Goal: Transaction & Acquisition: Purchase product/service

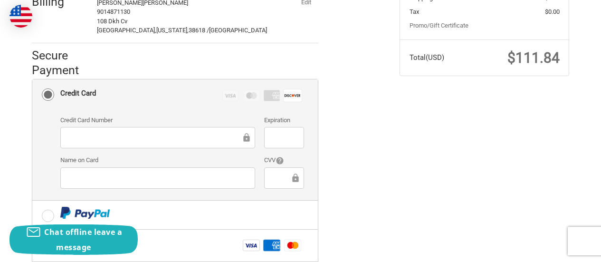
click at [162, 137] on div at bounding box center [157, 137] width 195 height 21
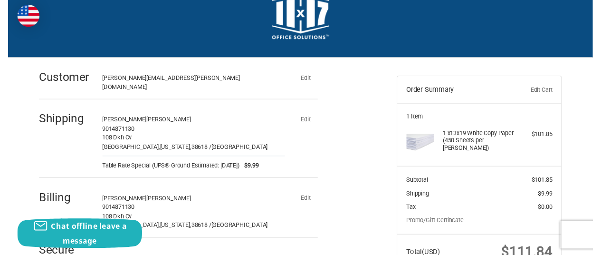
scroll to position [48, 0]
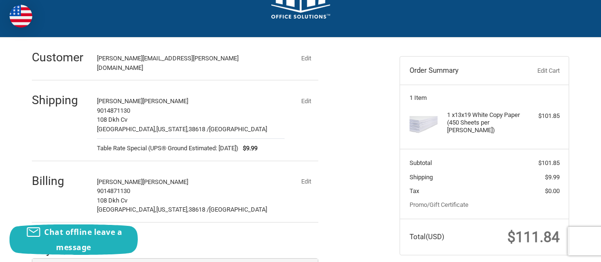
click at [306, 98] on button "Edit" at bounding box center [306, 100] width 25 height 13
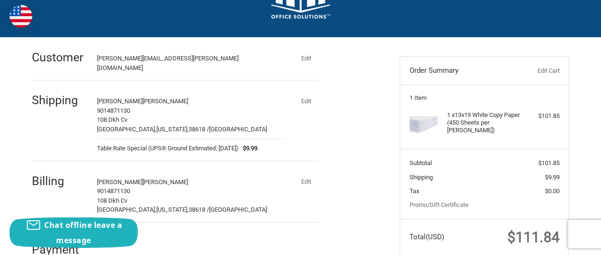
select select "US"
select select "MS"
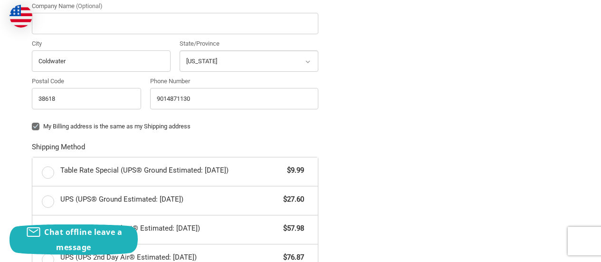
scroll to position [390, 0]
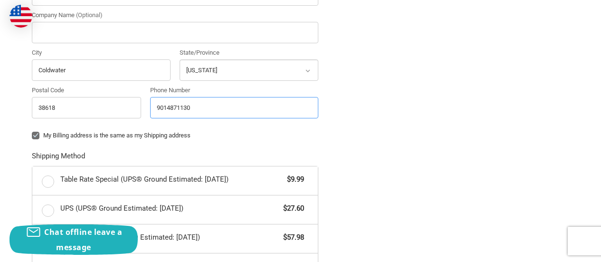
drag, startPoint x: 204, startPoint y: 106, endPoint x: 157, endPoint y: 108, distance: 46.6
click at [157, 108] on input "9014871130" at bounding box center [234, 107] width 168 height 21
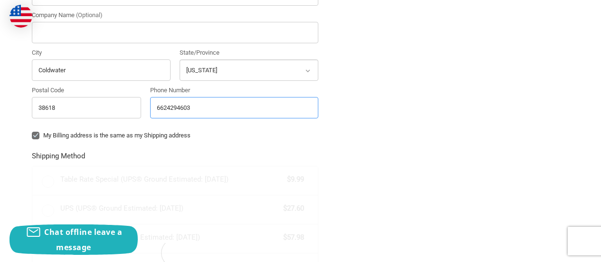
type input "6624294603"
click at [309, 132] on label "My Billing address is the same as my Shipping address" at bounding box center [175, 136] width 287 height 8
click at [32, 131] on input "My Billing address is the same as my Shipping address" at bounding box center [32, 131] width 0 height 0
checkbox input "false"
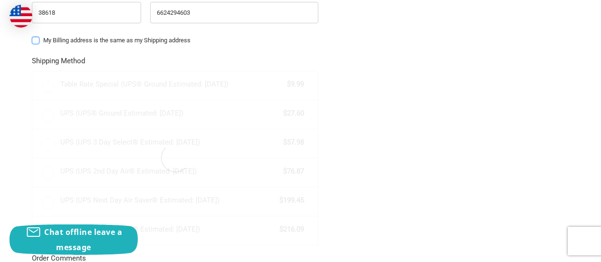
radio input "true"
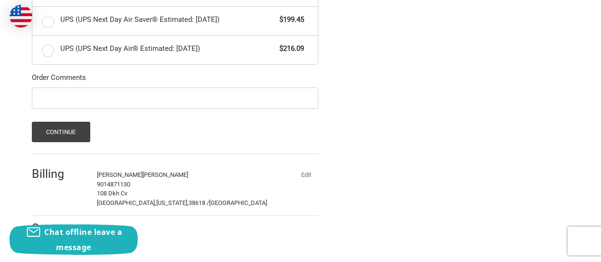
scroll to position [667, 0]
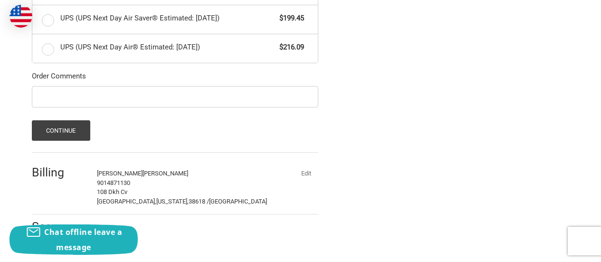
click at [86, 121] on button "Continue" at bounding box center [61, 130] width 58 height 20
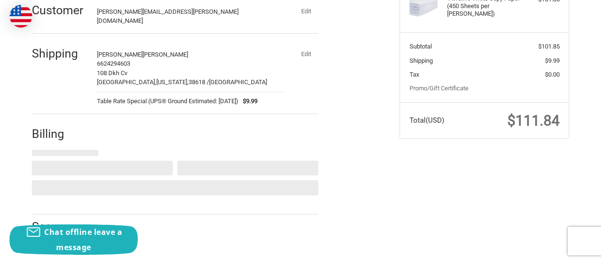
select select "US"
select select "MS"
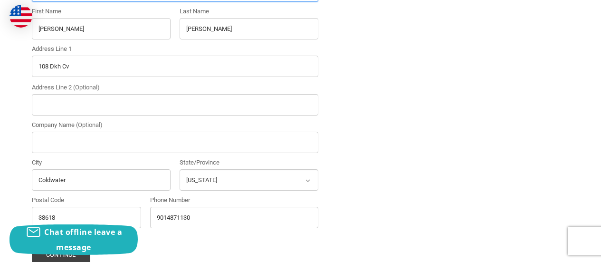
scroll to position [423, 0]
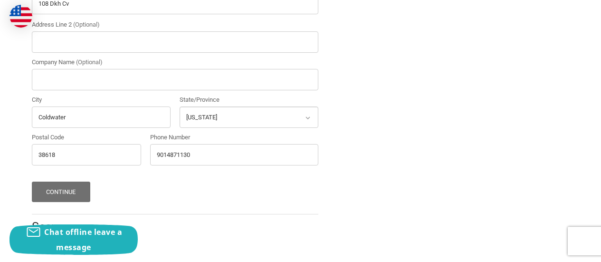
drag, startPoint x: 92, startPoint y: 186, endPoint x: 86, endPoint y: 186, distance: 5.7
click at [86, 186] on div "Continue" at bounding box center [175, 192] width 287 height 20
click at [79, 186] on button "Continue" at bounding box center [61, 192] width 58 height 20
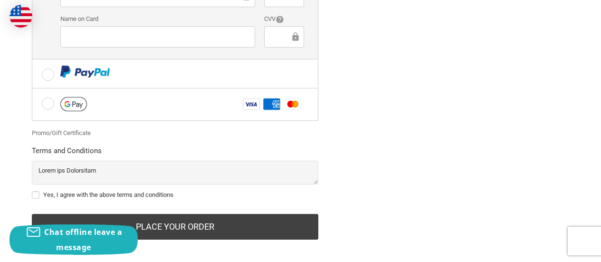
scroll to position [369, 0]
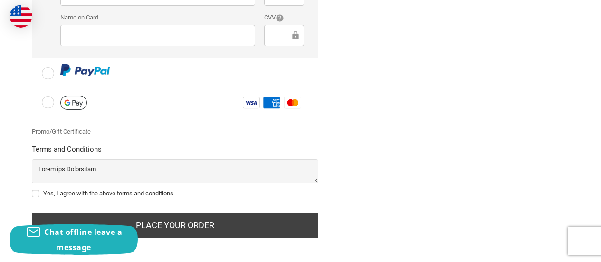
click at [35, 190] on label "Yes, I agree with the above terms and conditions" at bounding box center [175, 194] width 287 height 8
click at [32, 189] on input "Yes, I agree with the above terms and conditions" at bounding box center [32, 189] width 0 height 0
checkbox input "true"
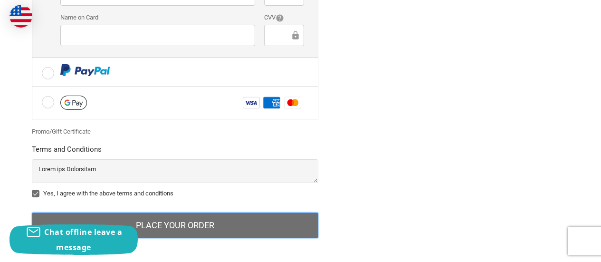
click at [215, 212] on button "Place Your Order" at bounding box center [175, 225] width 287 height 26
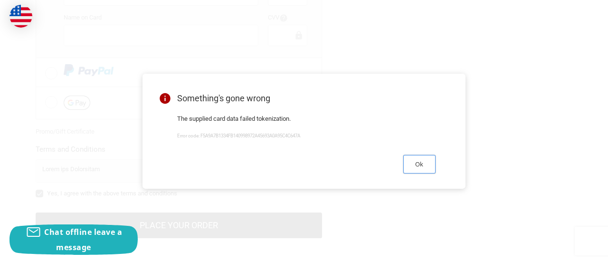
click at [429, 163] on button "Ok" at bounding box center [420, 164] width 32 height 19
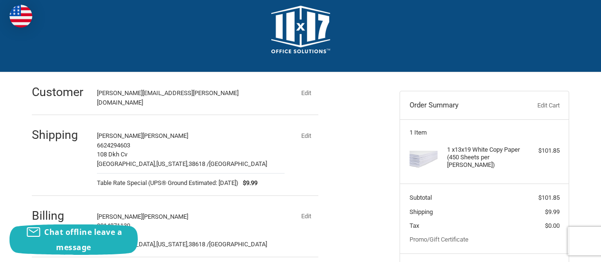
scroll to position [0, 0]
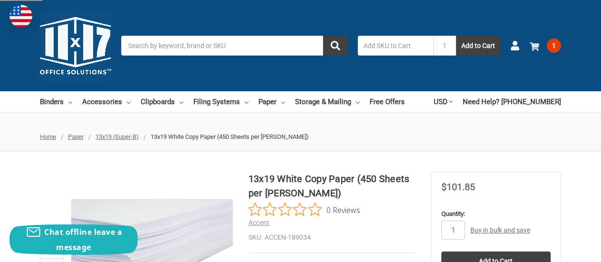
click at [542, 43] on link "1" at bounding box center [545, 45] width 31 height 25
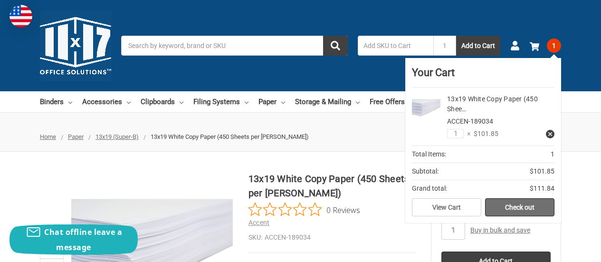
click at [503, 204] on link "Check out" at bounding box center [519, 207] width 69 height 18
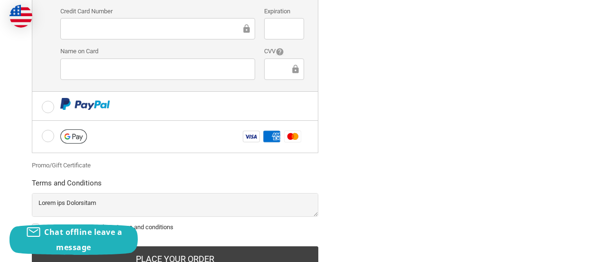
scroll to position [369, 0]
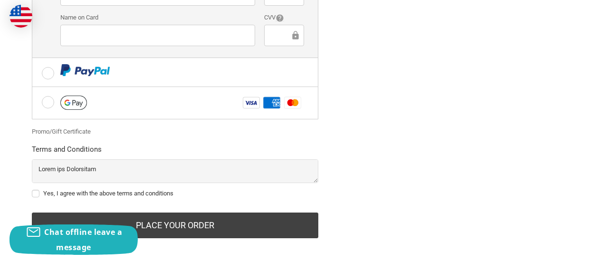
click at [37, 190] on label "Yes, I agree with the above terms and conditions" at bounding box center [175, 194] width 287 height 8
click at [32, 189] on input "Yes, I agree with the above terms and conditions" at bounding box center [32, 189] width 0 height 0
checkbox input "true"
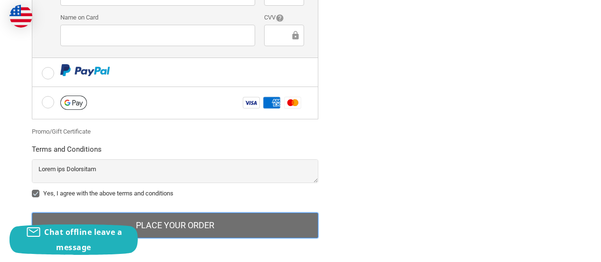
click at [178, 219] on button "Place Your Order" at bounding box center [175, 225] width 287 height 26
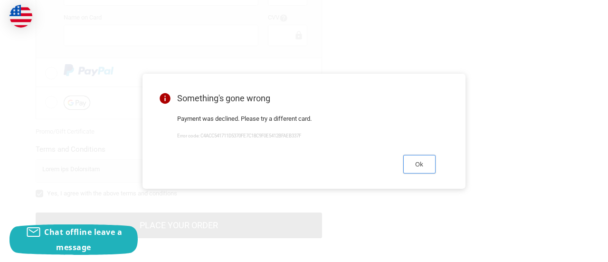
click at [426, 162] on button "Ok" at bounding box center [420, 164] width 32 height 19
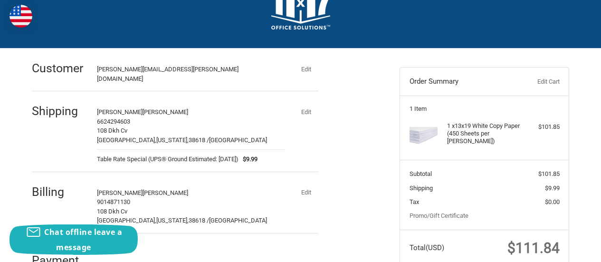
scroll to position [0, 0]
